Goal: Information Seeking & Learning: Learn about a topic

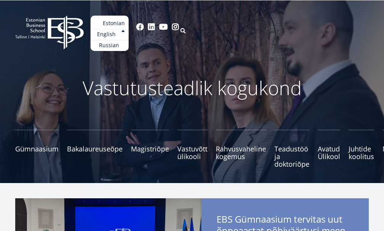
click at [129, 35] on link "English" at bounding box center [110, 34] width 38 height 11
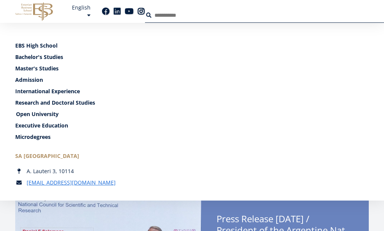
click at [310, 116] on link "Open University" at bounding box center [192, 114] width 353 height 8
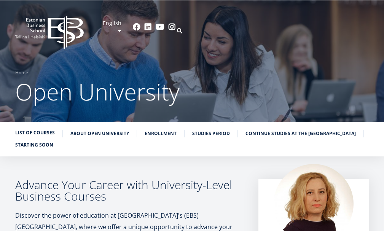
click at [27, 132] on link "List of Courses" at bounding box center [35, 133] width 40 height 8
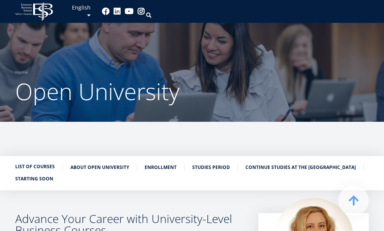
scroll to position [189, 0]
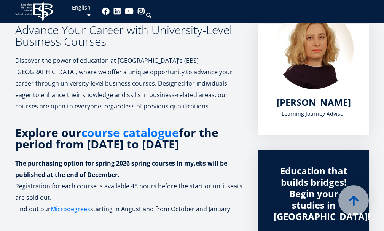
click at [132, 127] on link "course catalogue" at bounding box center [129, 132] width 97 height 11
